Goal: Task Accomplishment & Management: Manage account settings

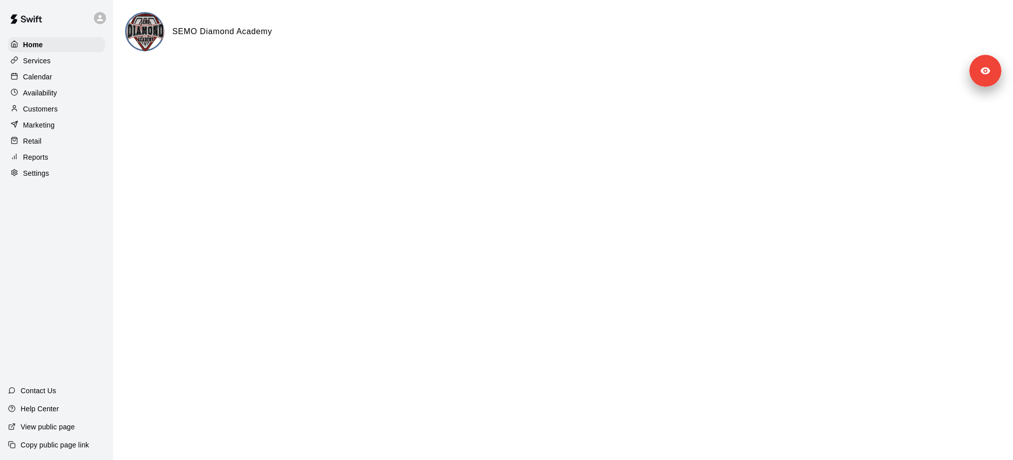
click at [44, 169] on p "Settings" at bounding box center [36, 173] width 26 height 10
select select "**"
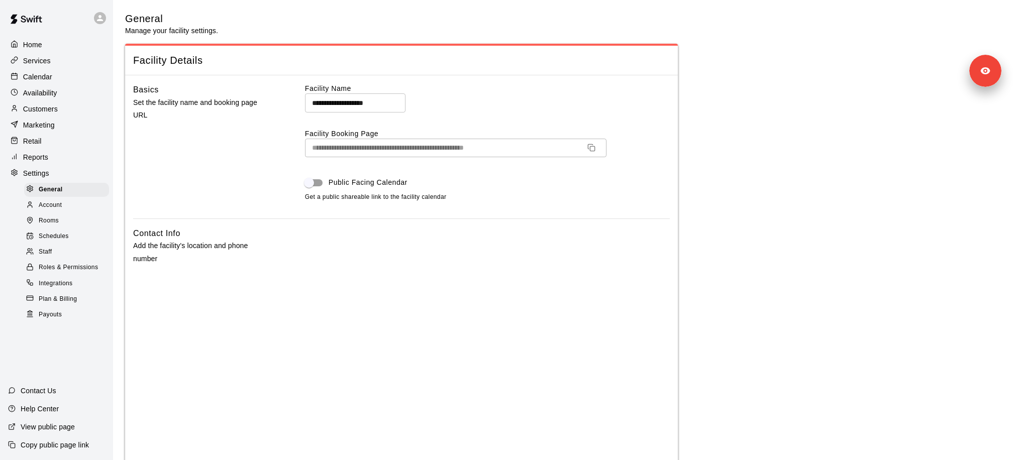
click at [77, 428] on div "View public page" at bounding box center [41, 427] width 83 height 18
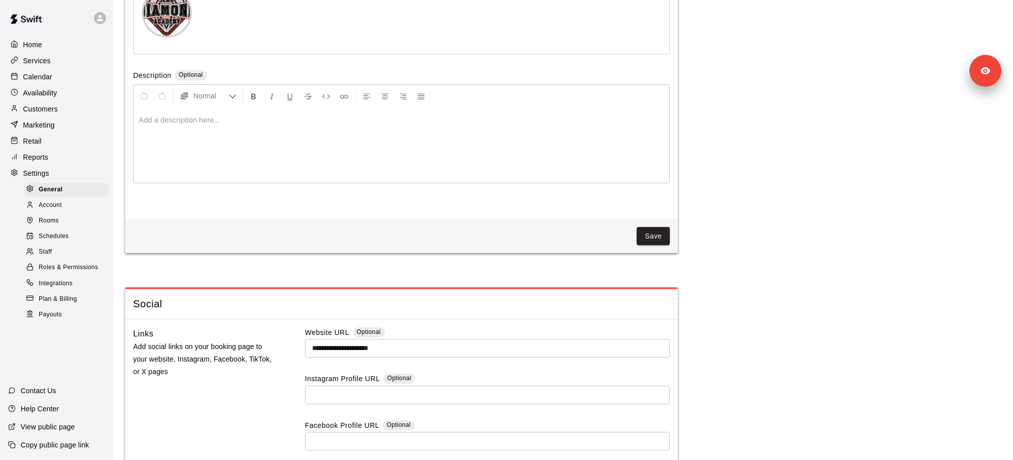
scroll to position [2344, 0]
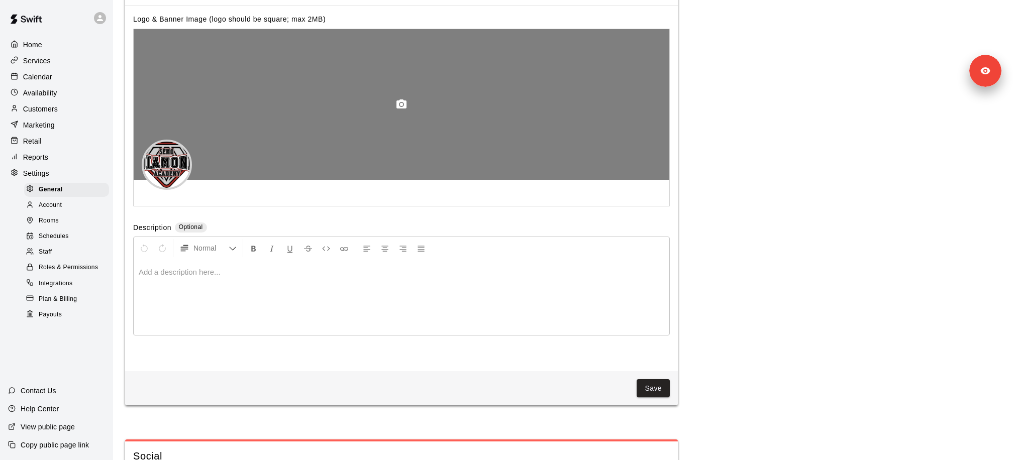
click at [359, 101] on div at bounding box center [401, 104] width 535 height 151
click at [405, 101] on icon "button" at bounding box center [401, 104] width 12 height 12
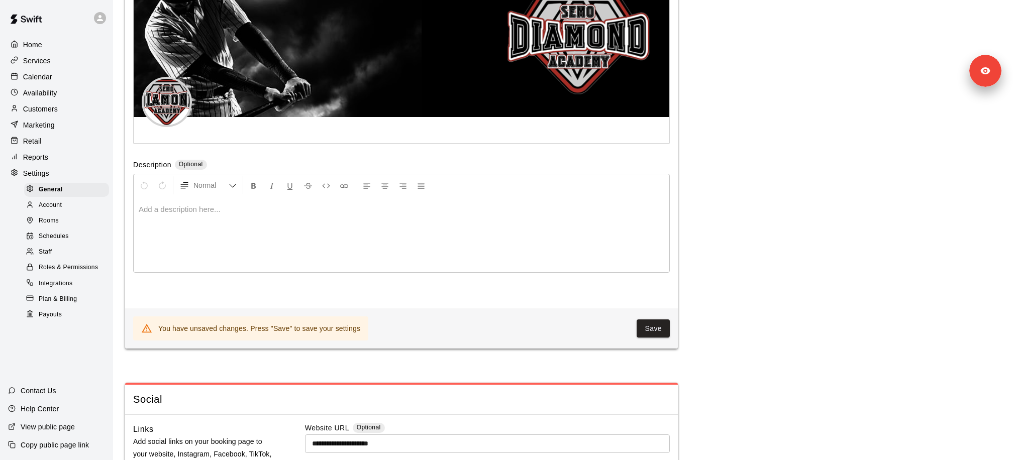
scroll to position [2505, 0]
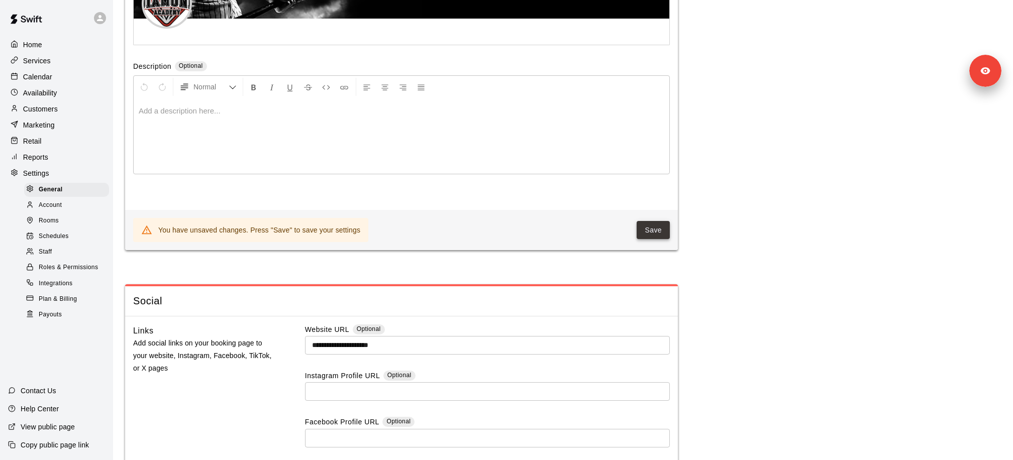
click at [654, 232] on button "Save" at bounding box center [652, 230] width 33 height 19
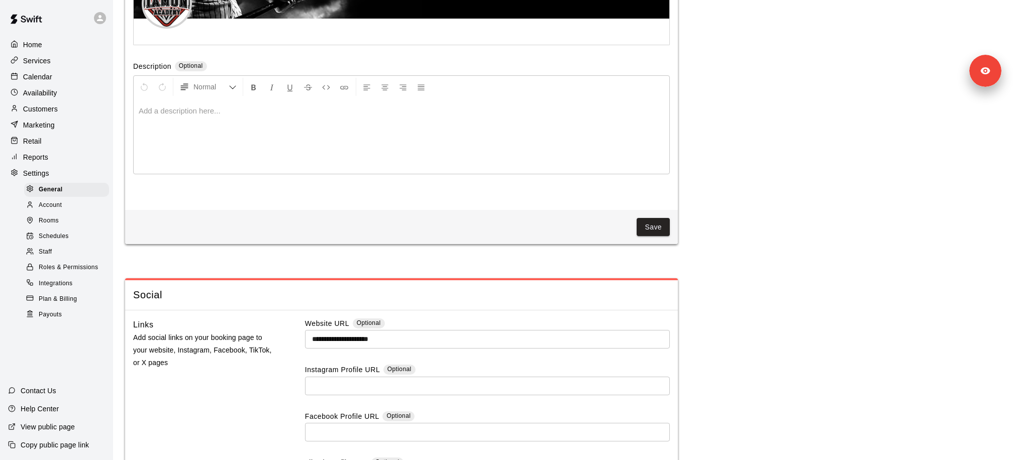
click at [64, 427] on p "View public page" at bounding box center [48, 427] width 54 height 10
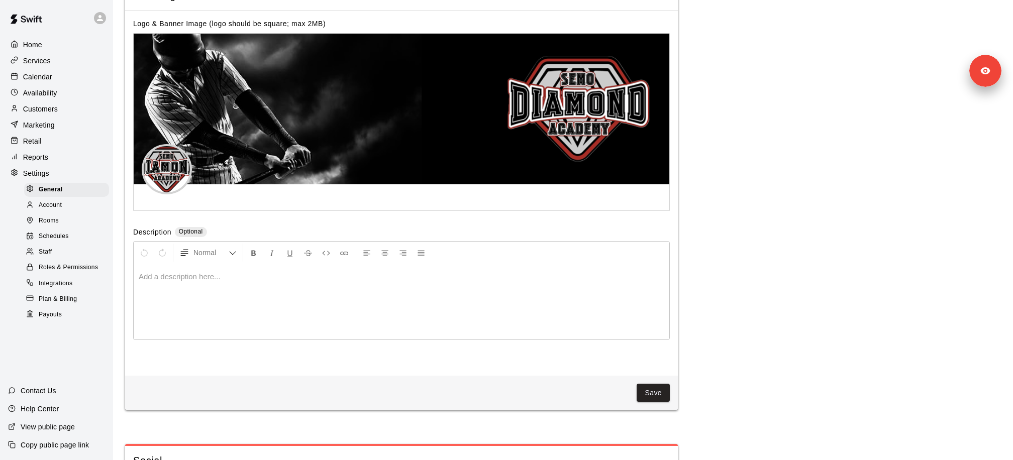
scroll to position [2310, 0]
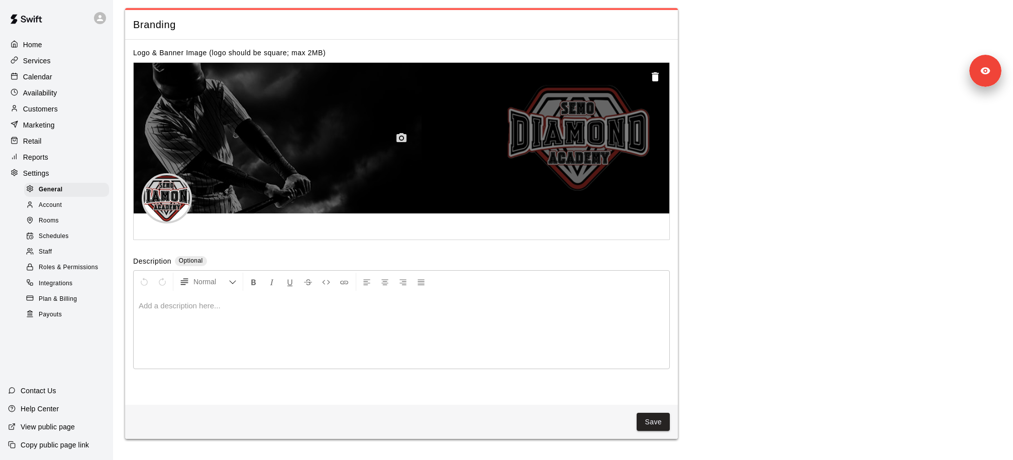
click at [406, 142] on icon "button" at bounding box center [401, 137] width 10 height 9
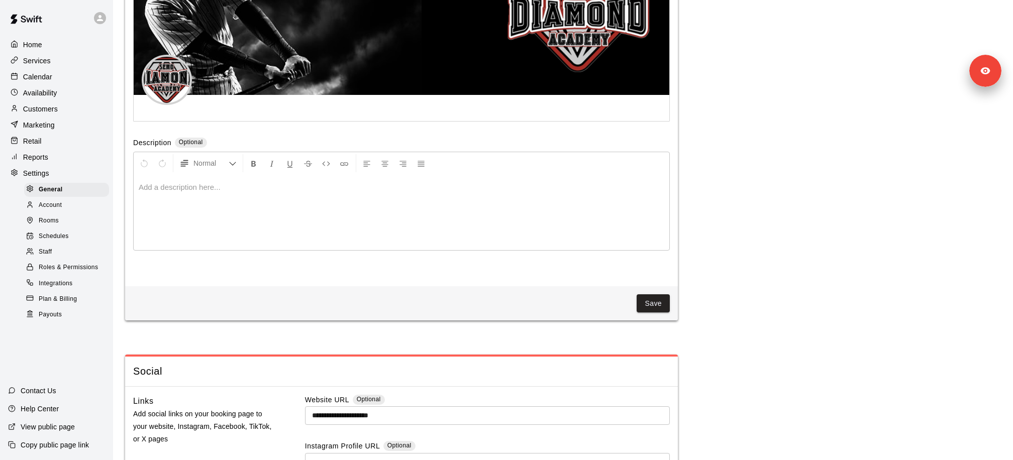
scroll to position [2435, 0]
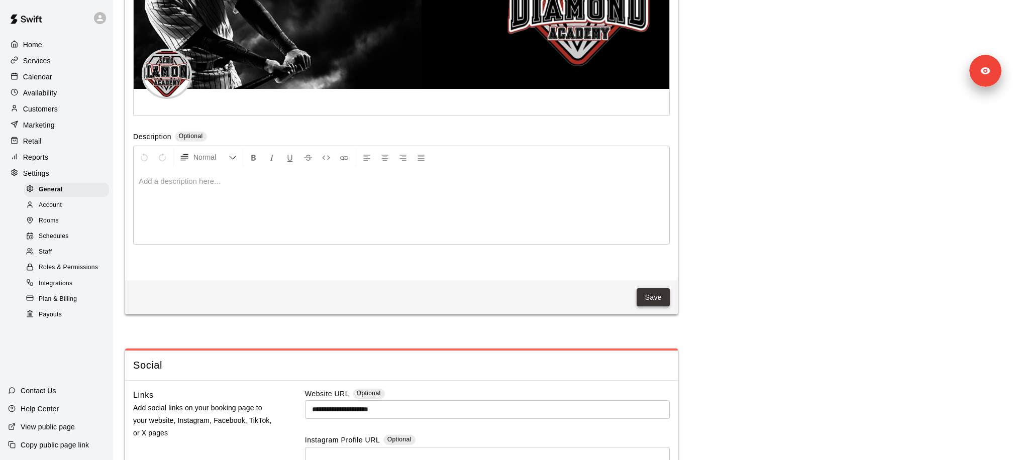
click at [653, 294] on button "Save" at bounding box center [652, 297] width 33 height 19
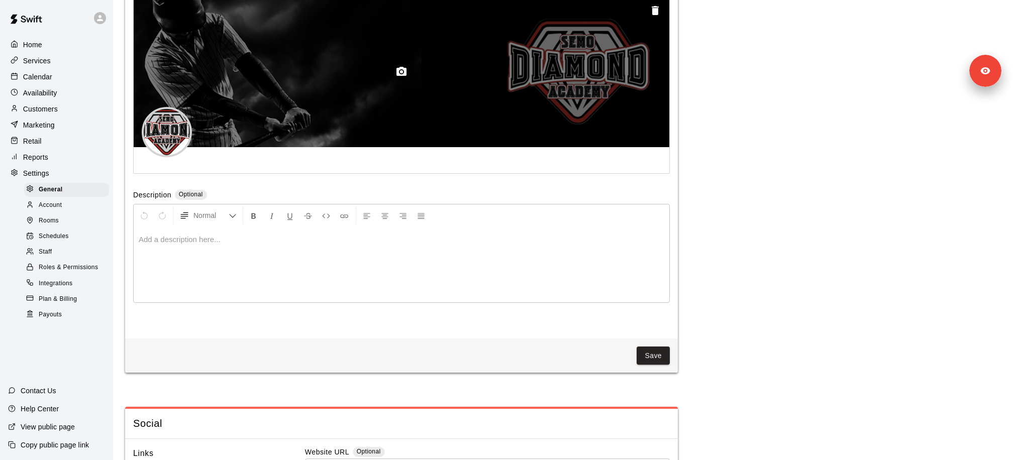
scroll to position [2358, 0]
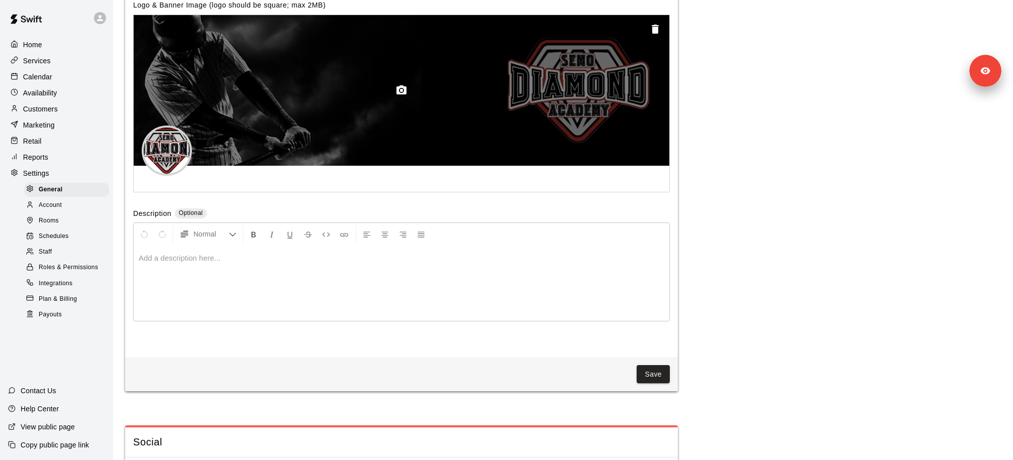
click at [657, 27] on icon "button" at bounding box center [655, 29] width 12 height 12
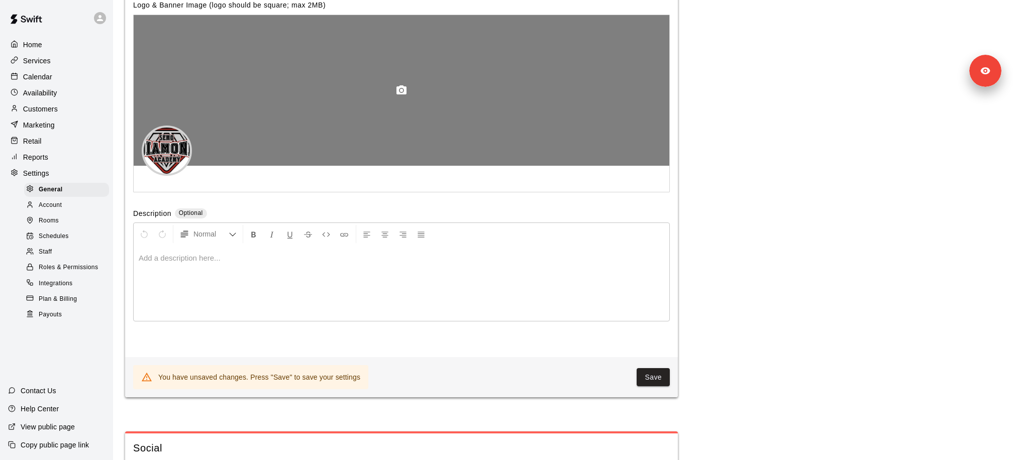
click at [402, 91] on icon "button" at bounding box center [401, 90] width 12 height 12
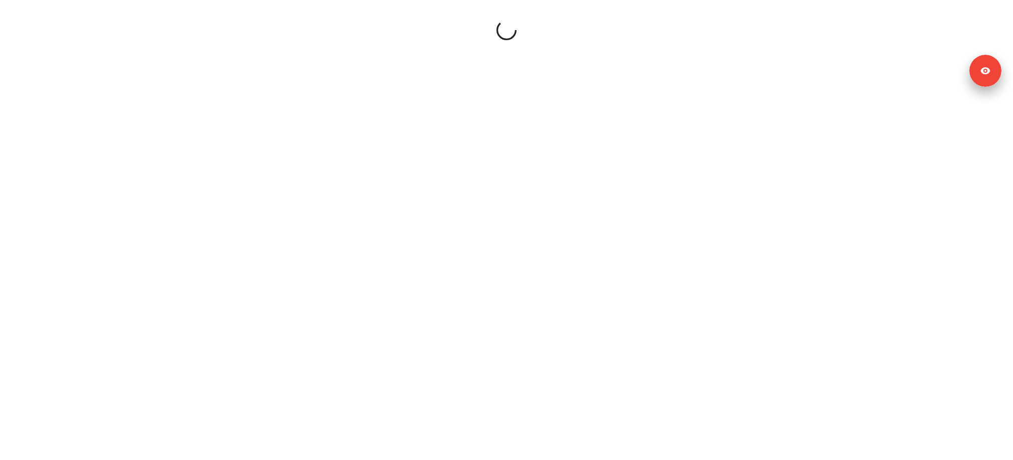
select select "**"
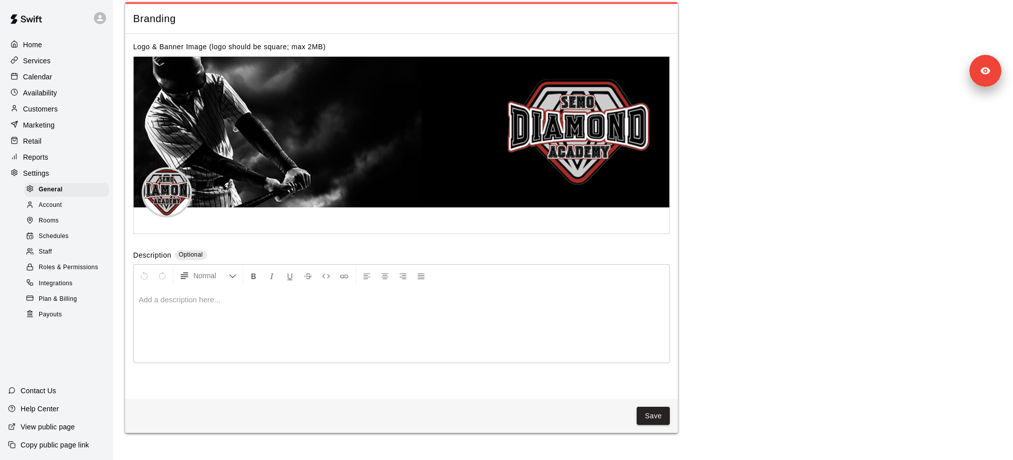
scroll to position [2290, 0]
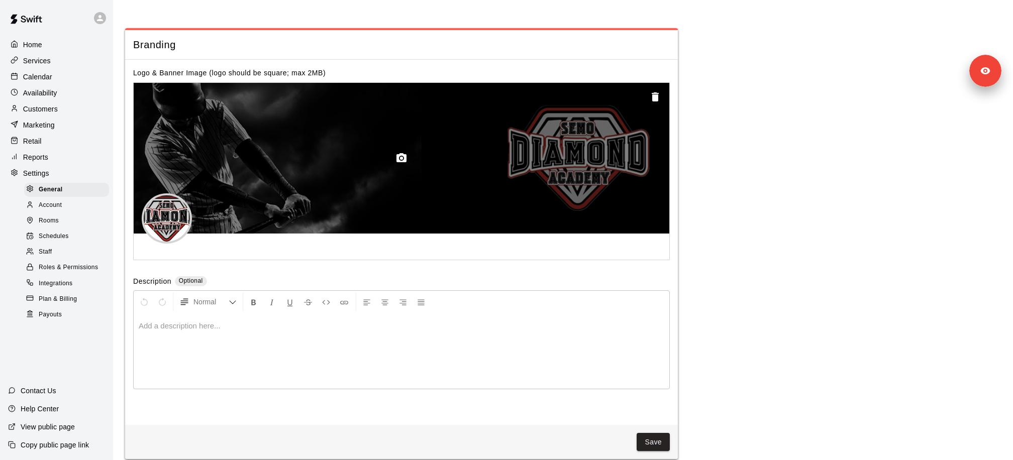
click at [650, 99] on icon "button" at bounding box center [655, 97] width 12 height 12
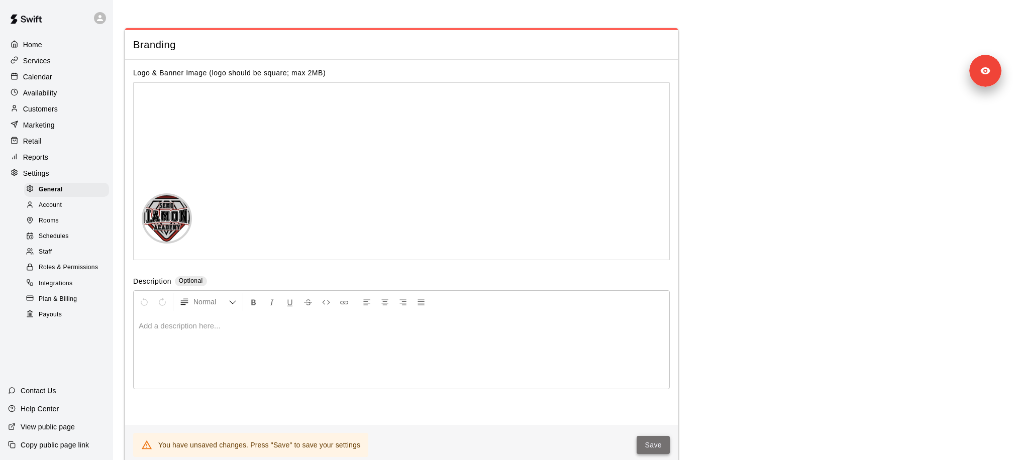
click at [647, 448] on button "Save" at bounding box center [652, 445] width 33 height 19
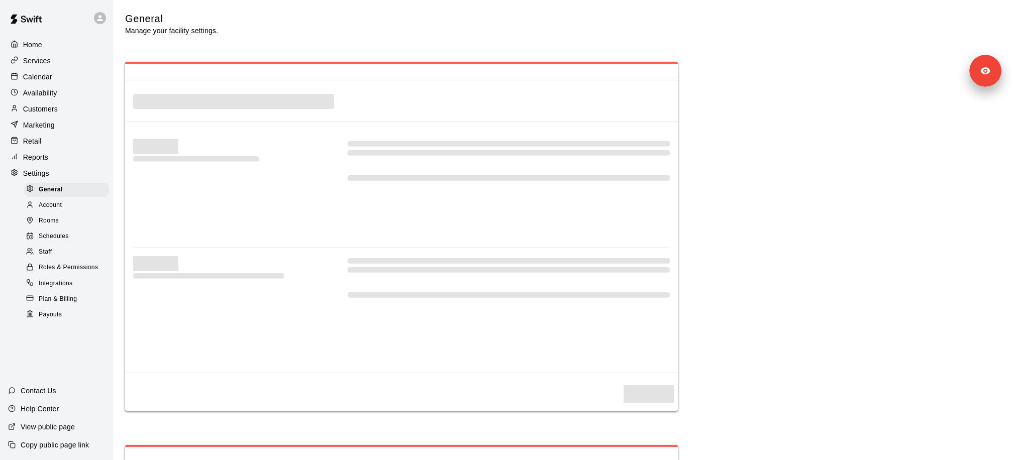
select select "**"
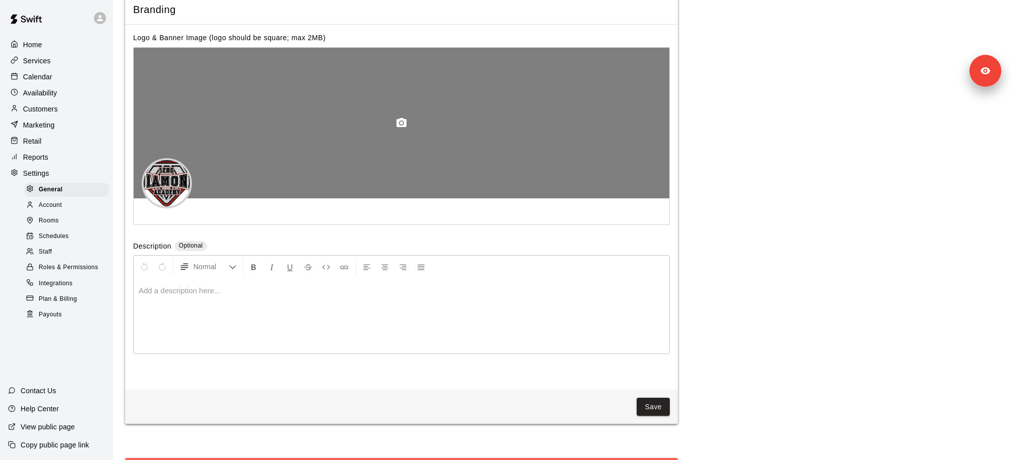
scroll to position [2196, 0]
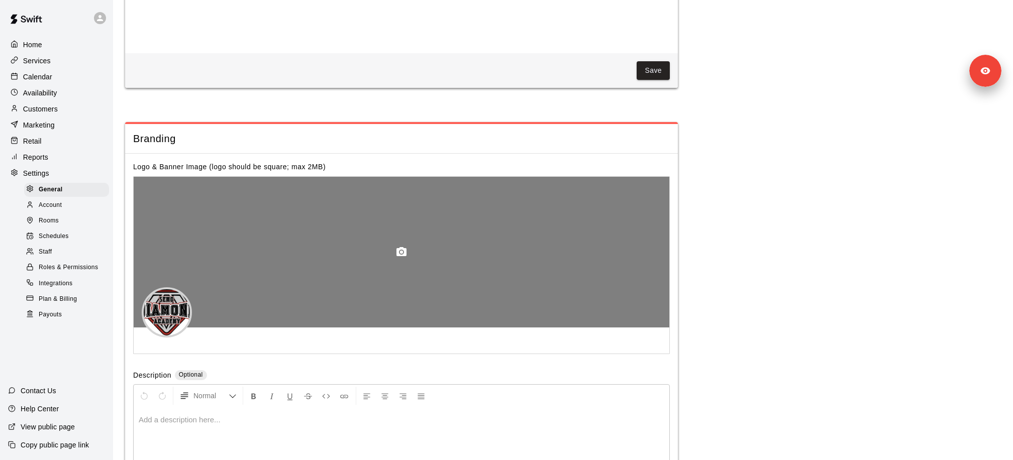
click at [397, 237] on div at bounding box center [401, 252] width 535 height 151
click at [398, 243] on div at bounding box center [401, 252] width 535 height 151
click at [400, 249] on icon "button" at bounding box center [401, 252] width 12 height 12
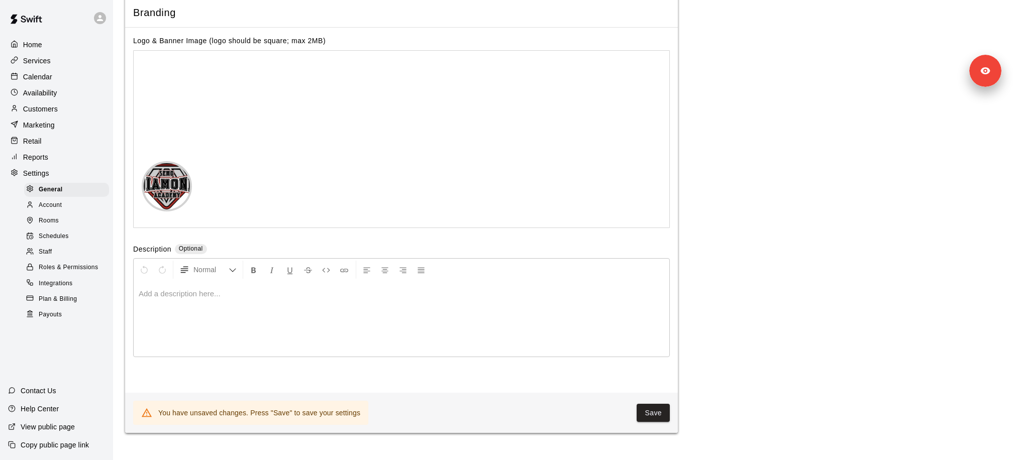
scroll to position [2417, 0]
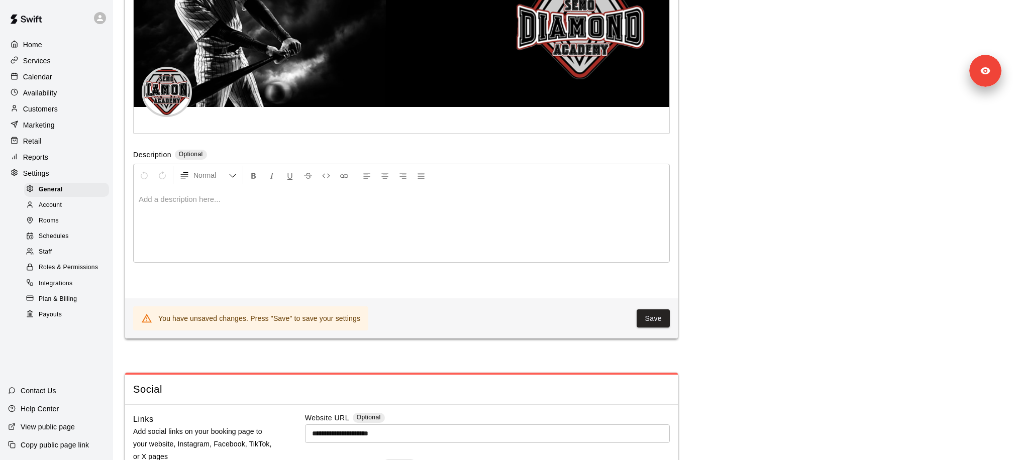
click at [650, 333] on div "You have unsaved changes. Press "Save" to save your settings Save" at bounding box center [401, 318] width 552 height 40
click at [650, 326] on button "Save" at bounding box center [652, 318] width 33 height 19
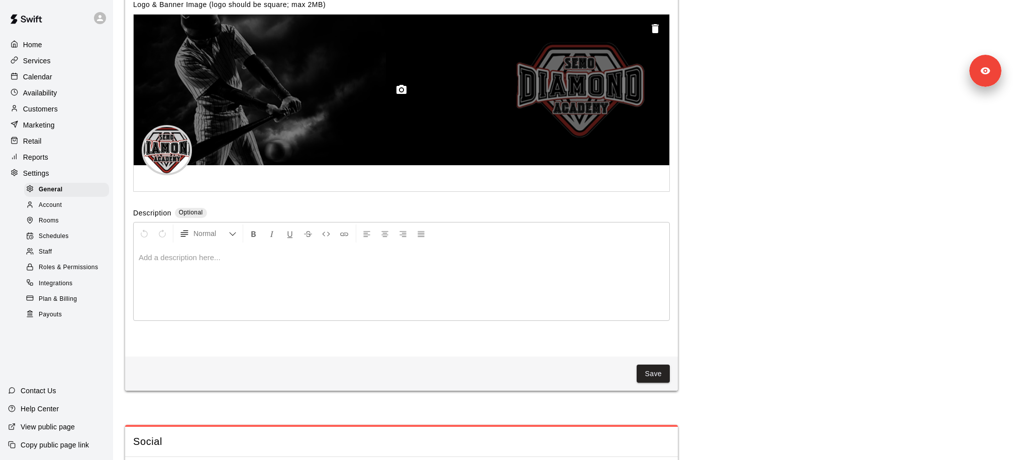
scroll to position [2344, 0]
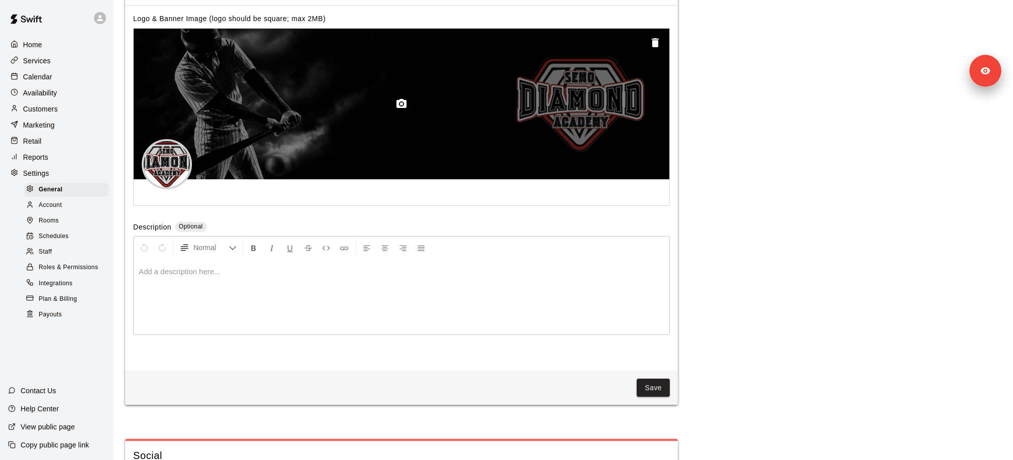
click at [657, 47] on icon "button" at bounding box center [654, 42] width 7 height 9
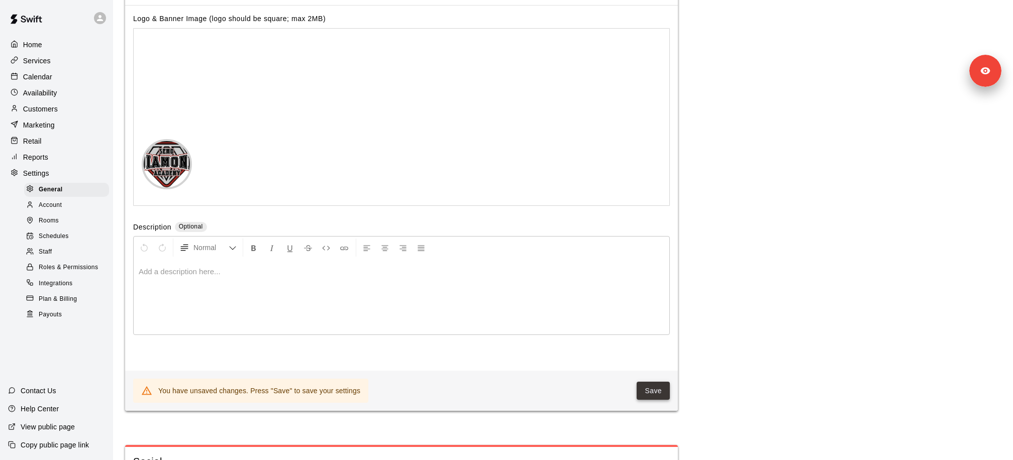
click at [652, 392] on button "Save" at bounding box center [652, 391] width 33 height 19
